Goal: Task Accomplishment & Management: Complete application form

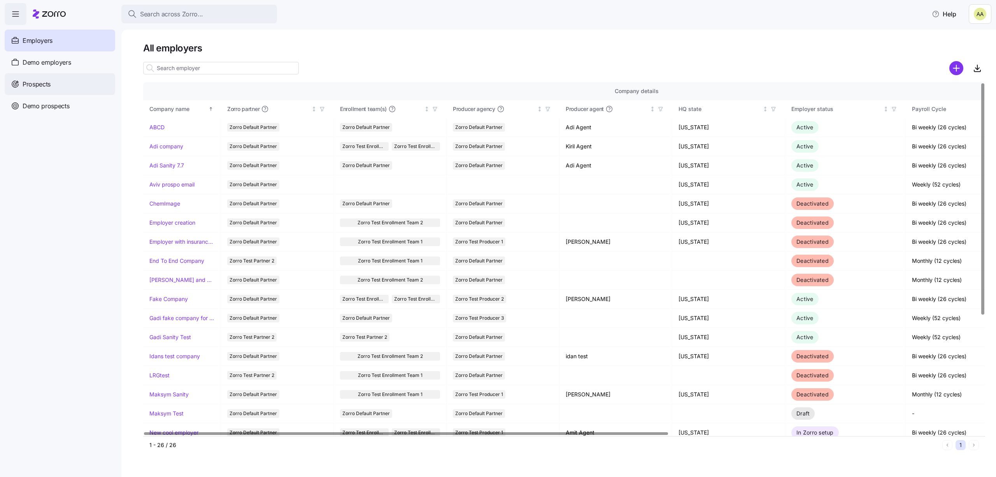
click at [94, 76] on div "Prospects" at bounding box center [60, 84] width 111 height 22
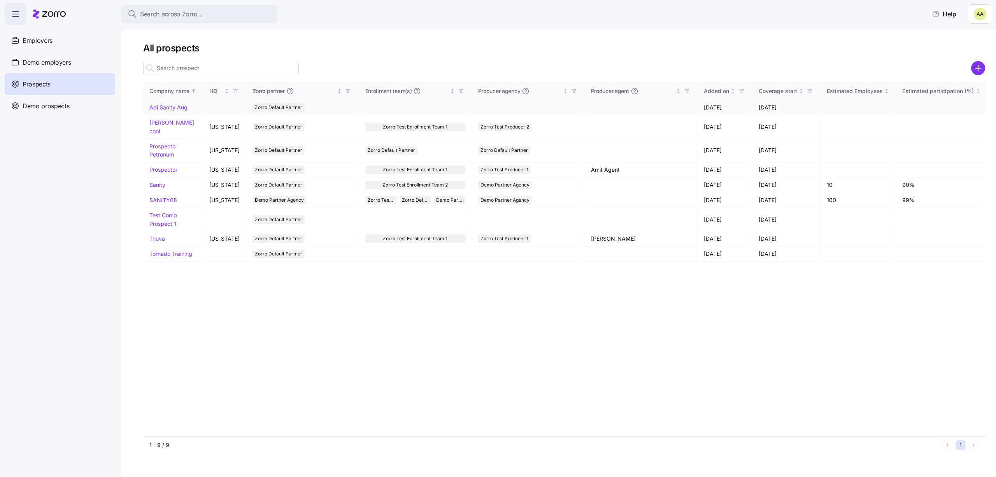
click at [173, 108] on link "Adi Sanity Aug" at bounding box center [168, 107] width 38 height 7
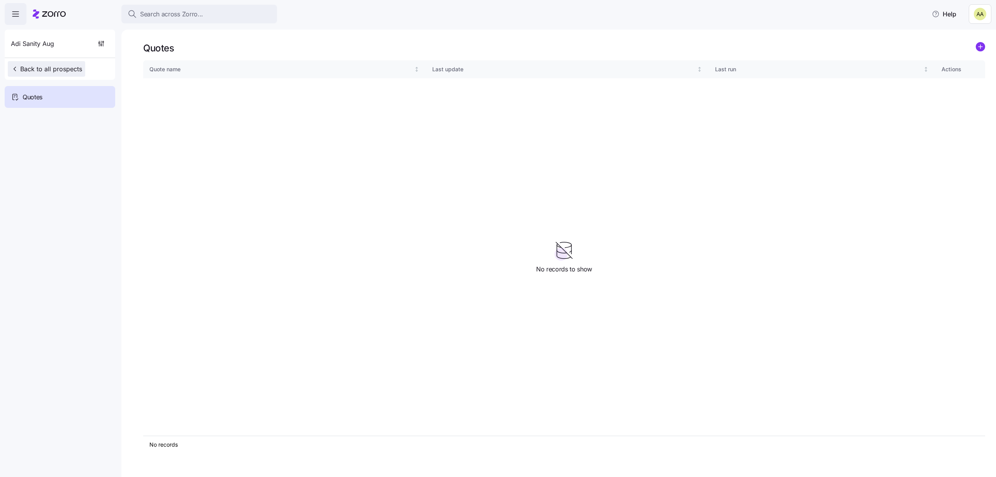
click at [69, 69] on span "Back to all prospects" at bounding box center [46, 68] width 71 height 9
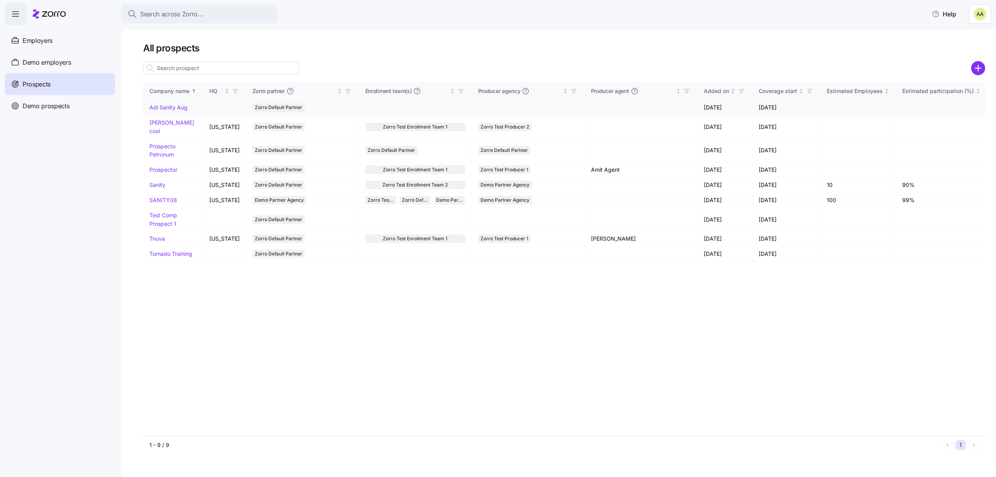
click at [161, 104] on link "Adi Sanity Aug" at bounding box center [168, 107] width 38 height 7
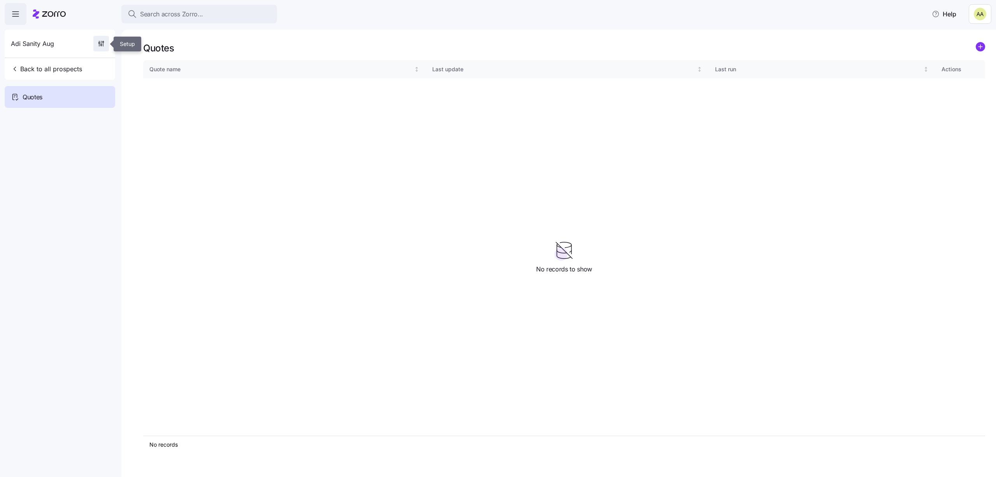
click at [95, 45] on span "button" at bounding box center [101, 43] width 15 height 15
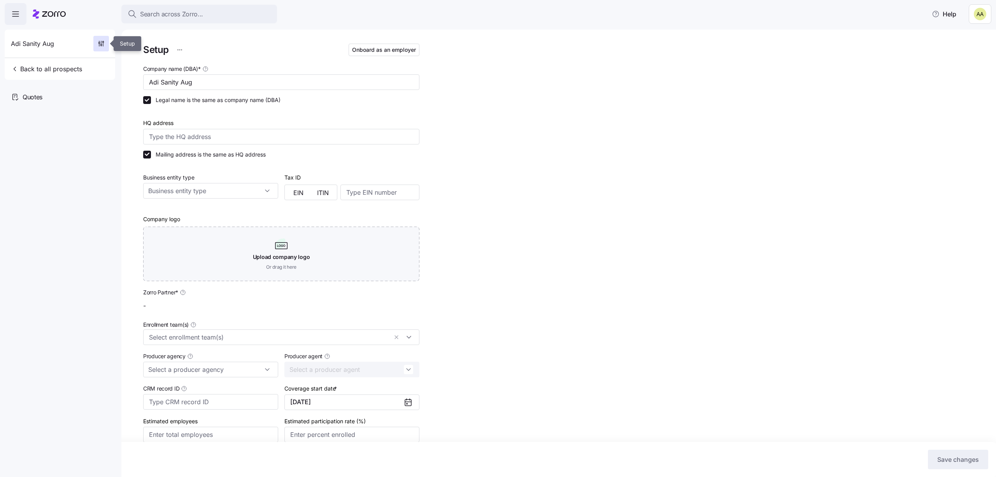
type input "Zorro Default Partner"
click at [387, 47] on span "Onboard as an employer" at bounding box center [384, 50] width 64 height 8
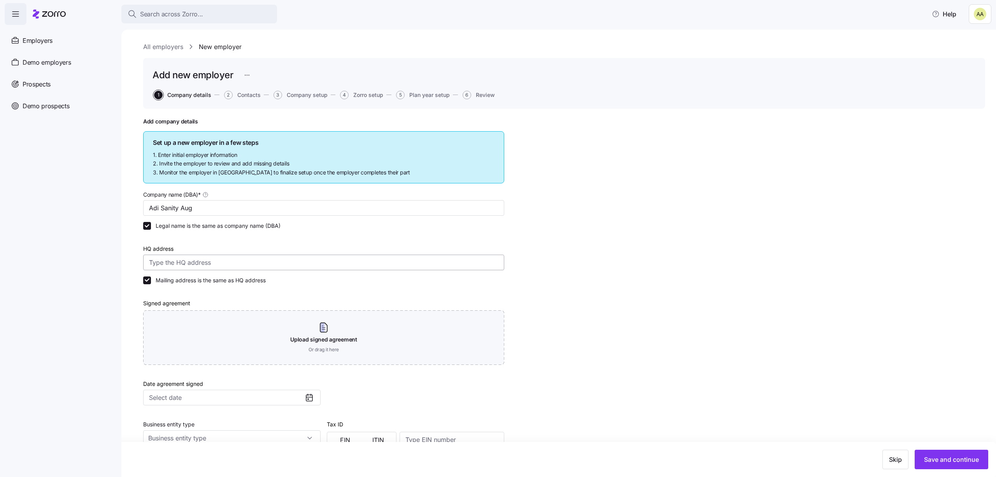
scroll to position [151, 0]
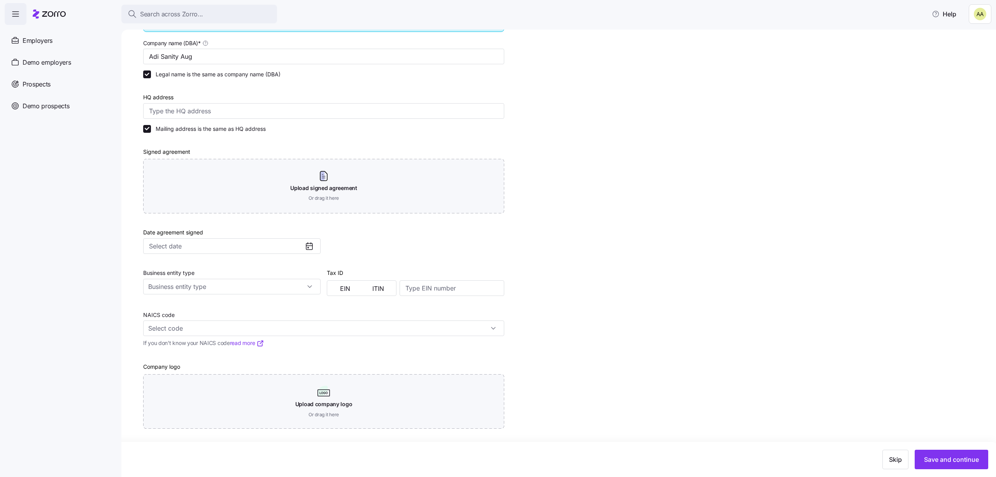
click at [943, 447] on div "Skip Save and continue" at bounding box center [498, 459] width 996 height 35
click at [943, 457] on span "Save and continue" at bounding box center [951, 459] width 55 height 9
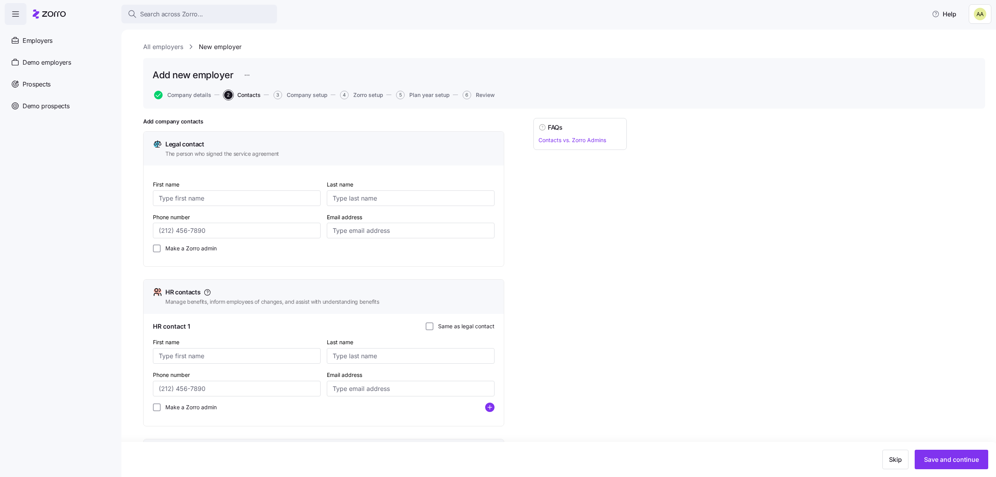
click at [973, 469] on div "Skip Save and continue" at bounding box center [498, 459] width 996 height 35
click at [972, 467] on button "Save and continue" at bounding box center [952, 459] width 74 height 19
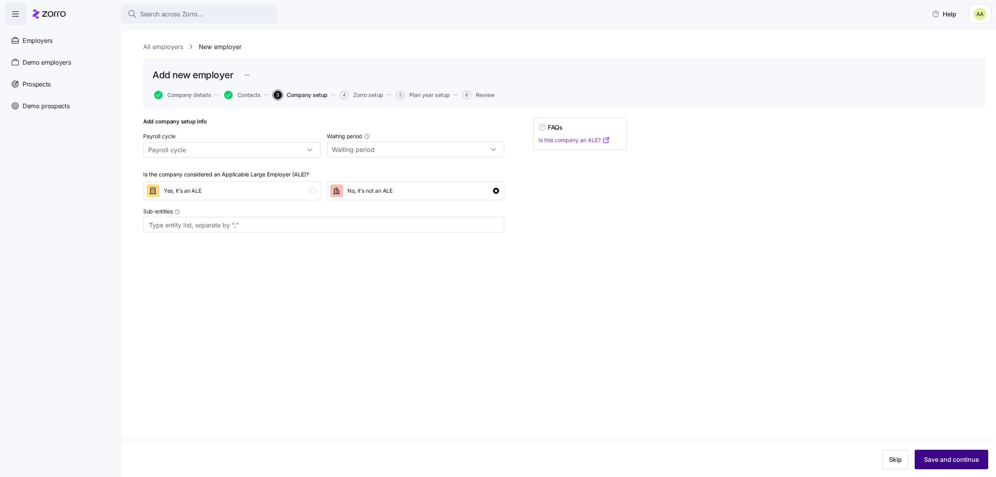
click at [974, 458] on span "Save and continue" at bounding box center [951, 459] width 55 height 9
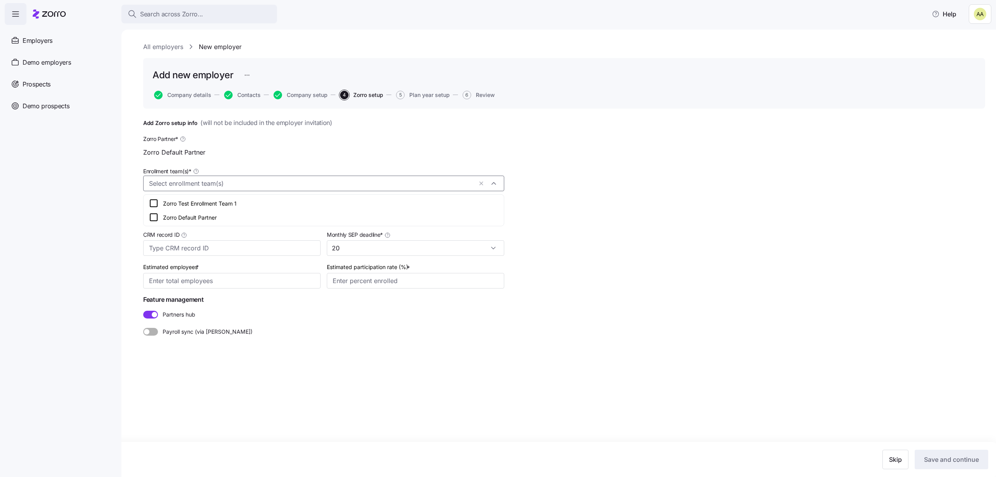
click at [265, 186] on input "Enrollment team(s) *" at bounding box center [311, 184] width 324 height 10
click at [244, 210] on div "Zorro Default Partner" at bounding box center [323, 217] width 357 height 14
click at [97, 170] on nav "Employers Demo employers Prospects Demo prospects Agencies" at bounding box center [60, 251] width 121 height 452
click at [171, 220] on input "Producer agency *" at bounding box center [231, 216] width 177 height 16
click at [178, 265] on span "Zorro Default Partner" at bounding box center [178, 266] width 54 height 9
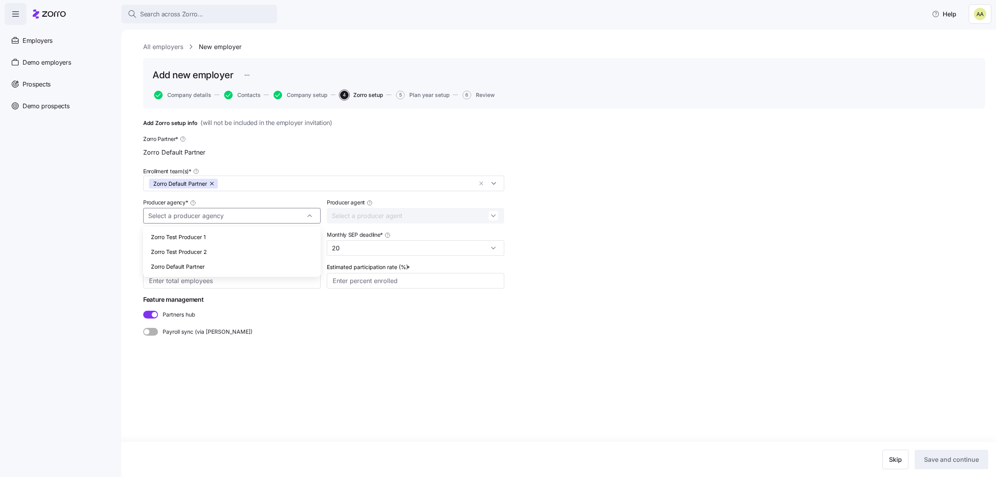
type input "Zorro Default Partner"
click at [253, 279] on input "Estimated employees *" at bounding box center [231, 281] width 177 height 16
type input "100"
type input "80%"
click at [975, 461] on span "Save and continue" at bounding box center [951, 459] width 55 height 9
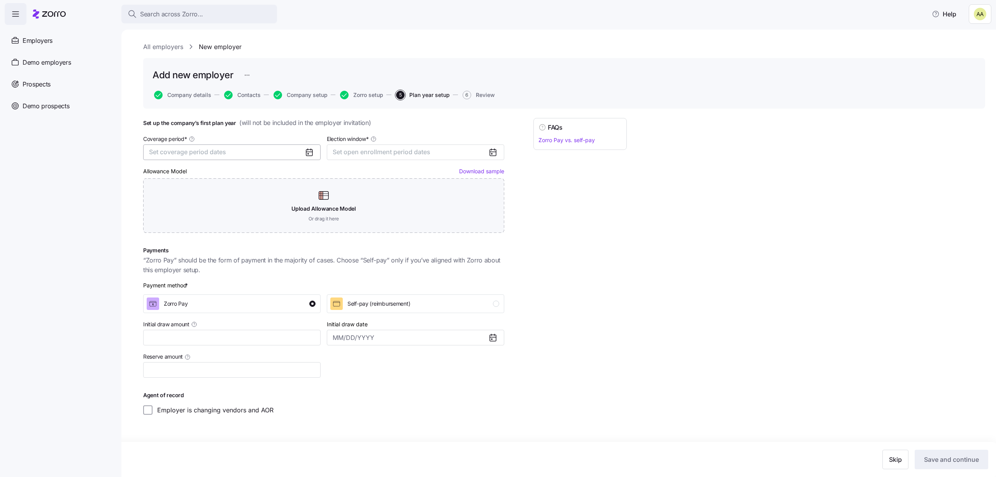
click at [293, 150] on button "Set coverage period dates" at bounding box center [231, 152] width 177 height 16
click at [170, 197] on button "Jan" at bounding box center [169, 196] width 39 height 16
click at [244, 242] on button "Dec" at bounding box center [247, 246] width 39 height 16
click at [386, 162] on div "Election window * Set open enrollment period dates" at bounding box center [416, 147] width 184 height 32
click at [380, 149] on span "Set open enrollment period dates" at bounding box center [382, 152] width 98 height 8
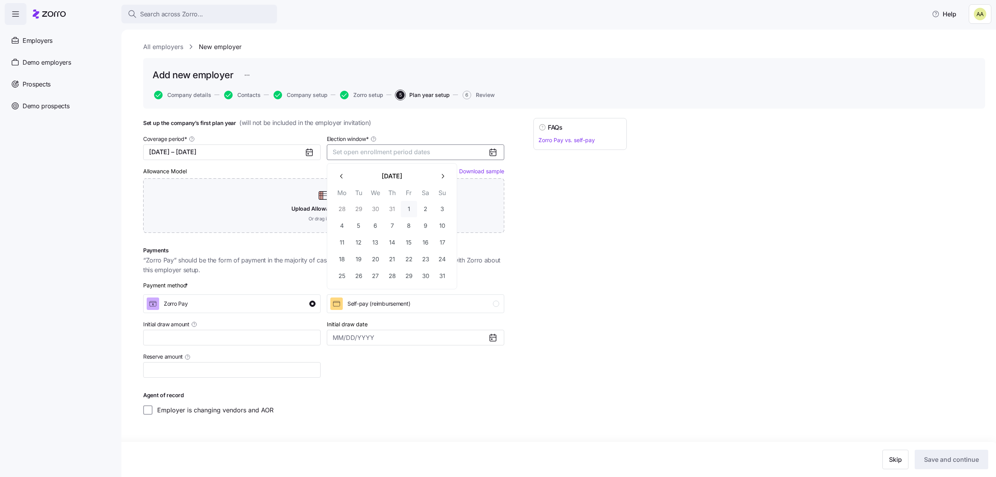
click at [406, 211] on button "1" at bounding box center [409, 209] width 16 height 16
click at [445, 281] on button "31" at bounding box center [442, 276] width 16 height 16
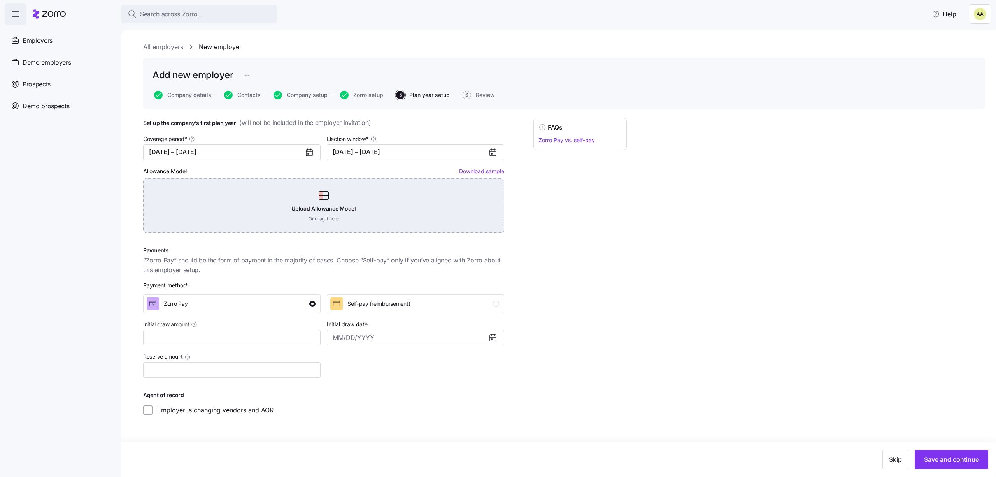
click at [331, 216] on div "Upload Allowance Model Or drag it here" at bounding box center [323, 205] width 361 height 54
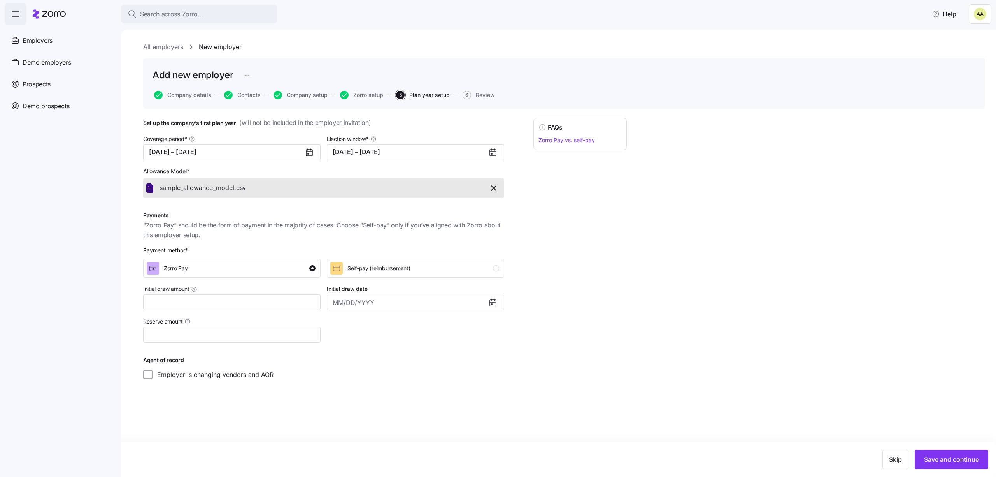
click at [211, 312] on div "Initial draw amount" at bounding box center [232, 297] width 184 height 33
click at [933, 462] on span "Save and continue" at bounding box center [951, 459] width 55 height 9
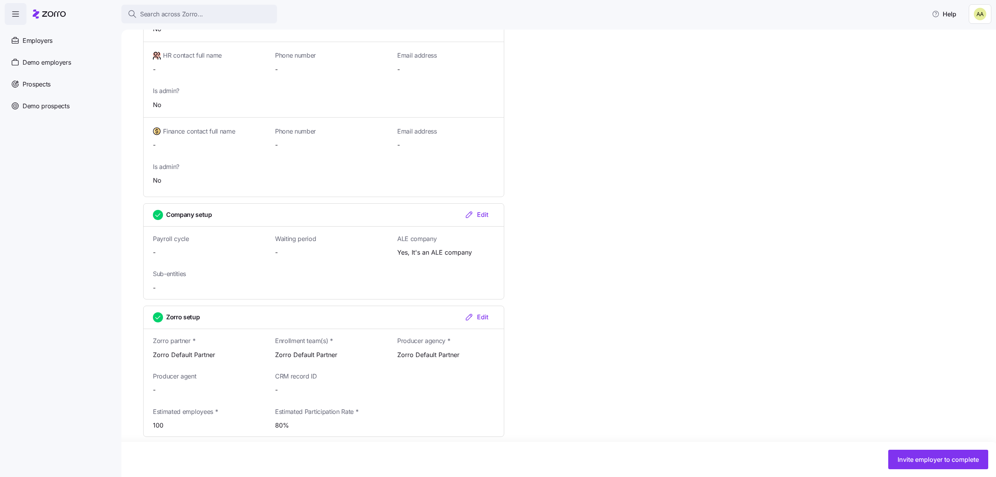
scroll to position [600, 0]
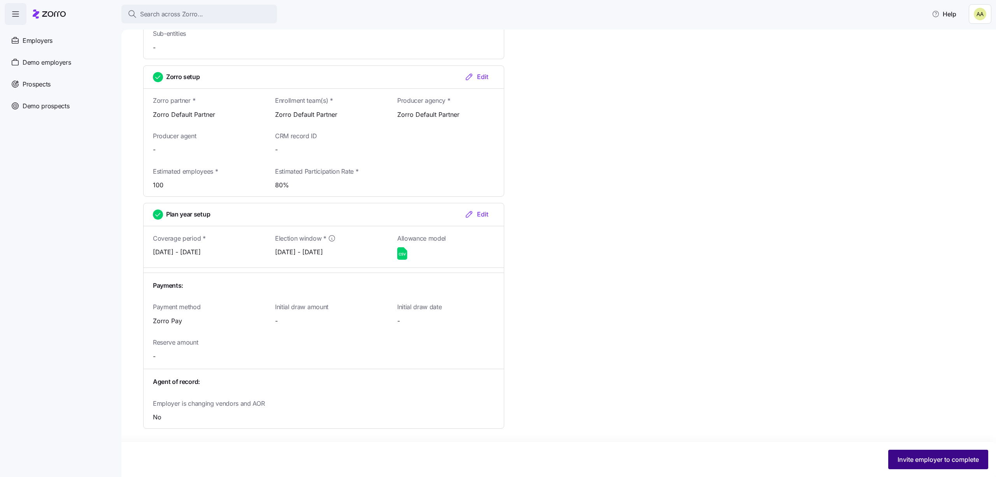
click at [954, 467] on button "Invite employer to complete" at bounding box center [939, 459] width 100 height 19
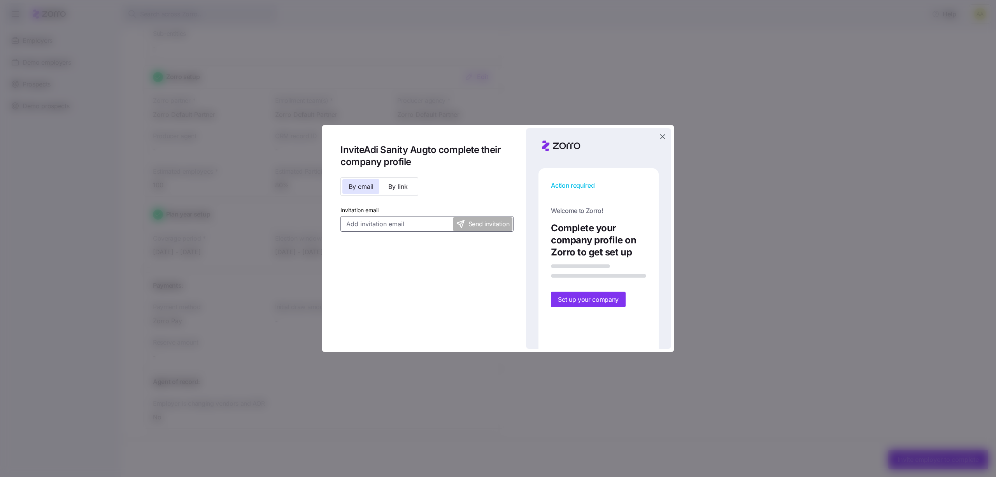
click at [383, 225] on input "Invitation email" at bounding box center [427, 224] width 173 height 16
type input "[EMAIL_ADDRESS][DOMAIN_NAME]"
click at [477, 224] on span "Send invitation" at bounding box center [489, 224] width 41 height 10
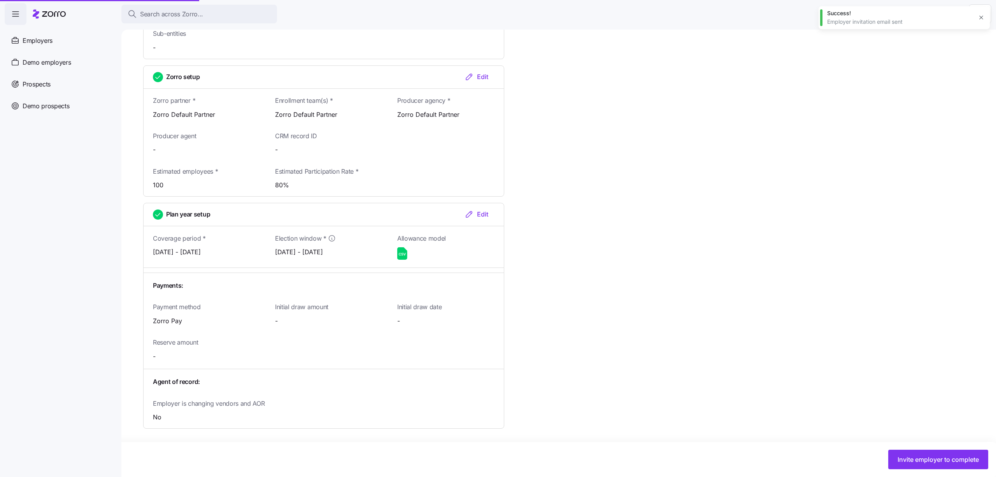
scroll to position [663, 0]
